Goal: Task Accomplishment & Management: Manage account settings

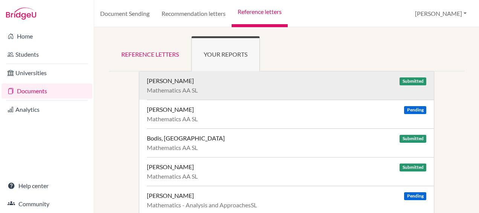
click at [302, 88] on div "Mathematics AA SL" at bounding box center [287, 90] width 280 height 8
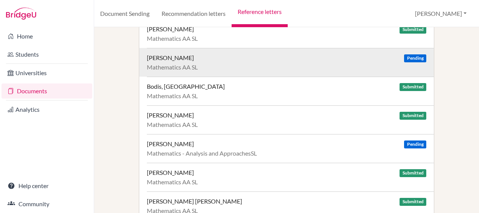
scroll to position [58, 0]
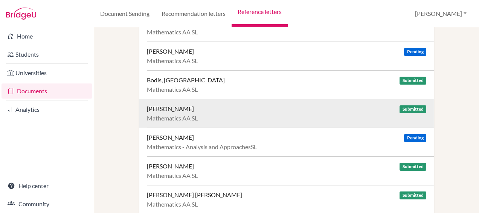
click at [392, 109] on div "[PERSON_NAME] Submitted" at bounding box center [287, 109] width 280 height 8
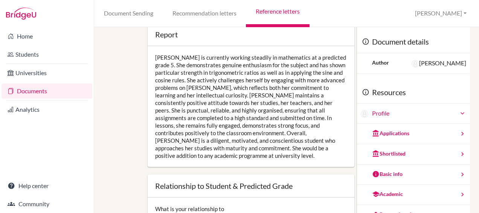
scroll to position [13, 0]
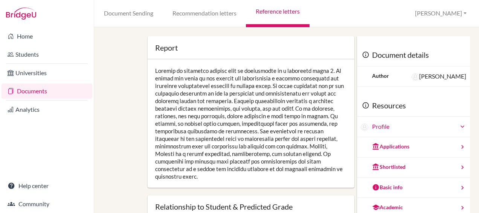
click at [333, 119] on div at bounding box center [251, 123] width 207 height 128
click at [204, 16] on link "Recommendation letters" at bounding box center [204, 13] width 83 height 27
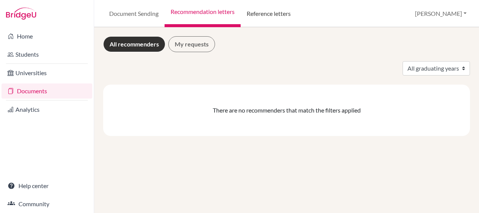
click at [269, 12] on link "Reference letters" at bounding box center [269, 13] width 56 height 27
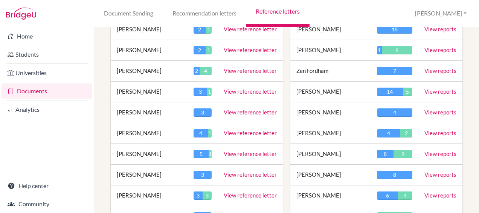
scroll to position [148, 0]
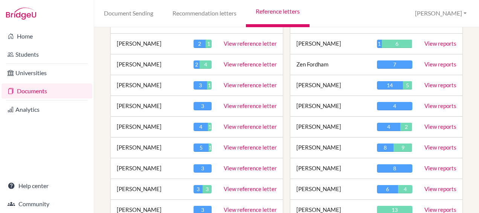
click at [142, 141] on td "Michael Bohner" at bounding box center [149, 147] width 77 height 21
click at [257, 141] on td "View reference letter" at bounding box center [250, 147] width 65 height 21
click at [246, 151] on td "View reference letter" at bounding box center [250, 147] width 65 height 21
click at [235, 145] on link "View reference letter" at bounding box center [250, 147] width 53 height 7
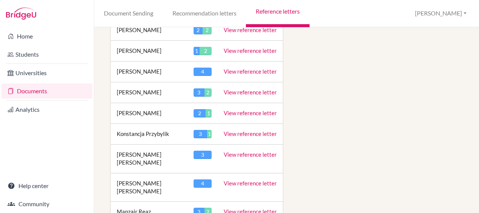
scroll to position [825, 0]
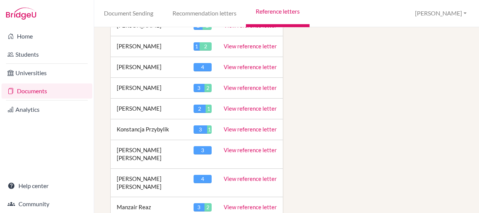
click at [142, 197] on td "Manzair Reaz" at bounding box center [149, 207] width 77 height 21
click at [258, 203] on link "View reference letter" at bounding box center [250, 206] width 53 height 7
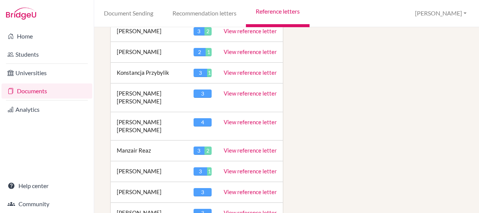
scroll to position [882, 0]
click at [153, 140] on td "Manzair Reaz" at bounding box center [149, 150] width 77 height 21
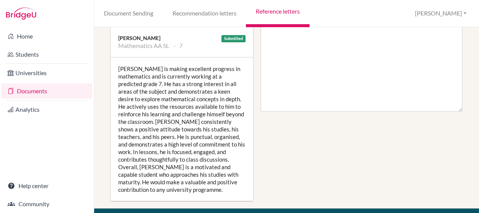
scroll to position [400, 0]
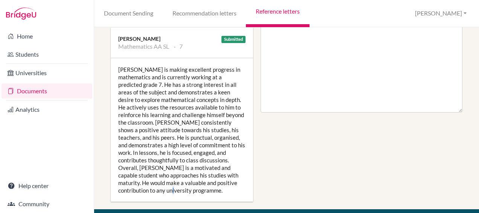
drag, startPoint x: 231, startPoint y: 190, endPoint x: 221, endPoint y: 188, distance: 10.3
click at [221, 188] on div "Manzair is making excellent progress in mathematics and is currently working at…" at bounding box center [182, 129] width 142 height 143
